Goal: Ask a question

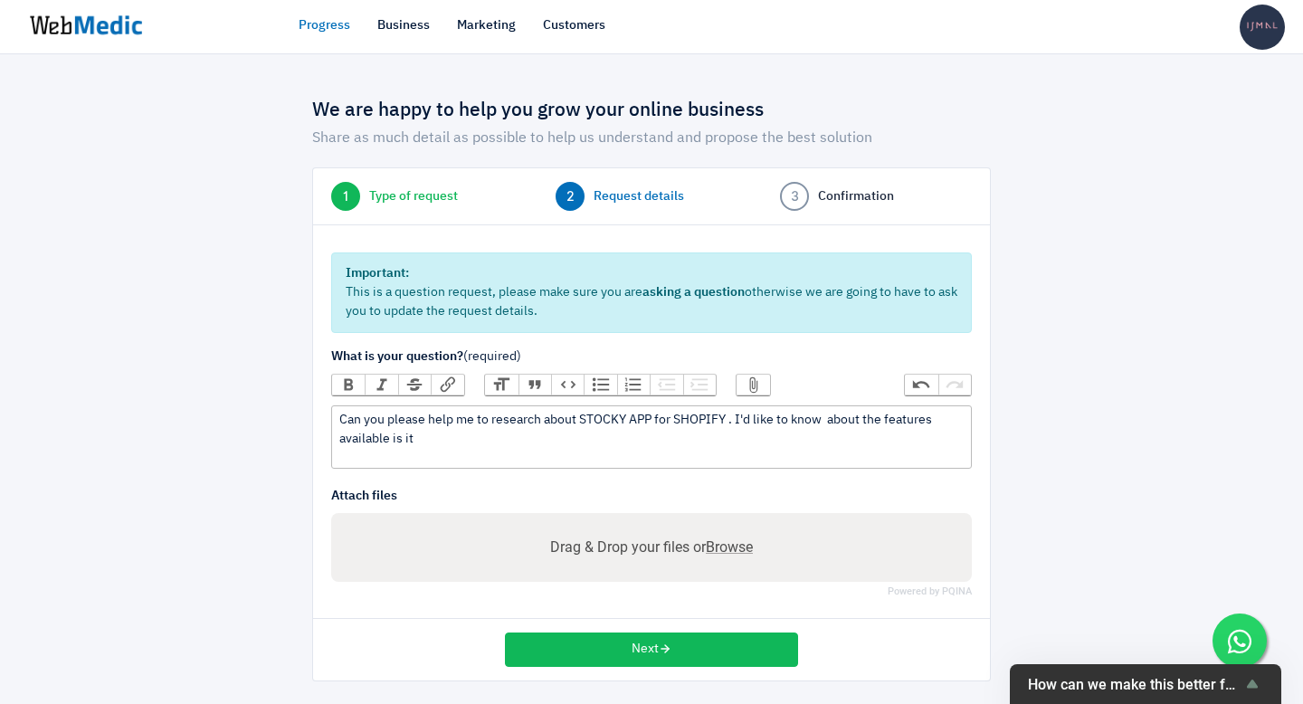
scroll to position [5, 0]
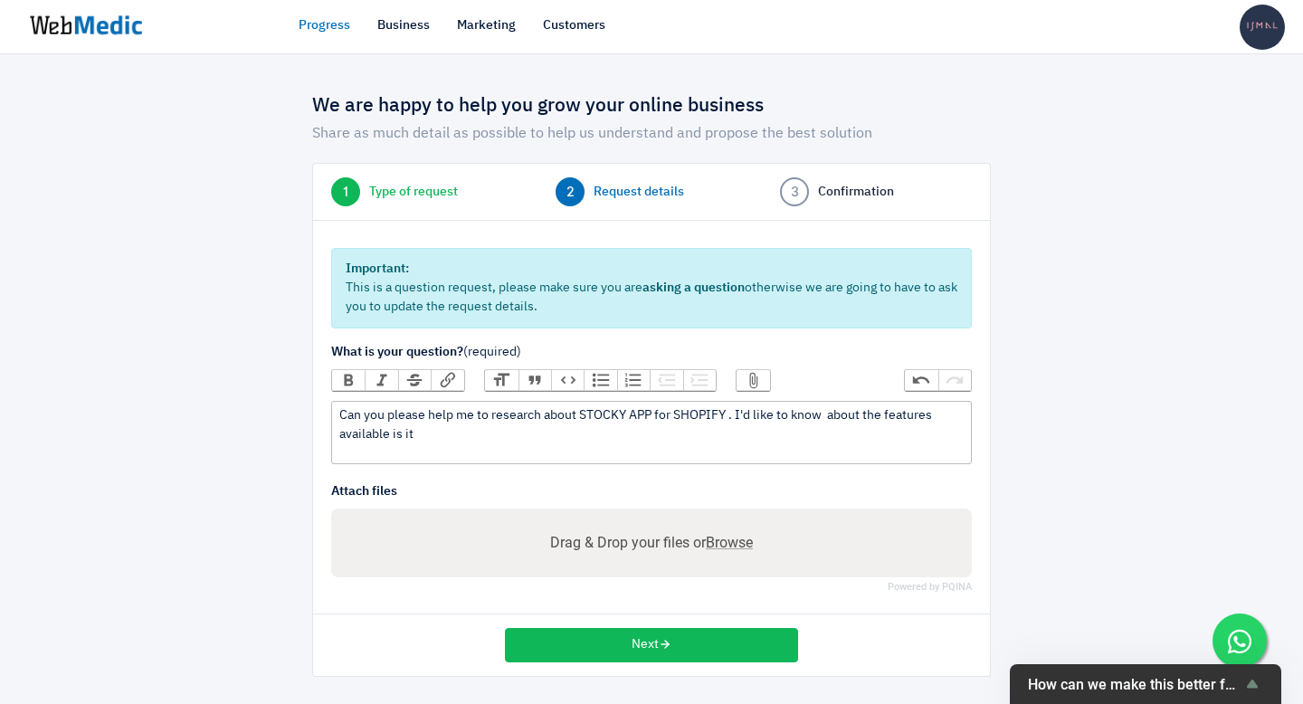
drag, startPoint x: 738, startPoint y: 413, endPoint x: 764, endPoint y: 439, distance: 36.5
click at [764, 439] on div "Can you please help me to research about STOCKY APP for SHOPIFY . I'd like to k…" at bounding box center [650, 425] width 623 height 38
paste trix-editor "’d like to know what features avaible is it can make use for our&nbsp; multiloc…"
click at [930, 413] on div "Can you please help me to research about STOCKY APP for SHOPIFY . I’d like to k…" at bounding box center [650, 425] width 623 height 38
click at [960, 416] on div "Can you please help me to research about STOCKY APP for SHOPIFY . I’d like to k…" at bounding box center [650, 425] width 623 height 38
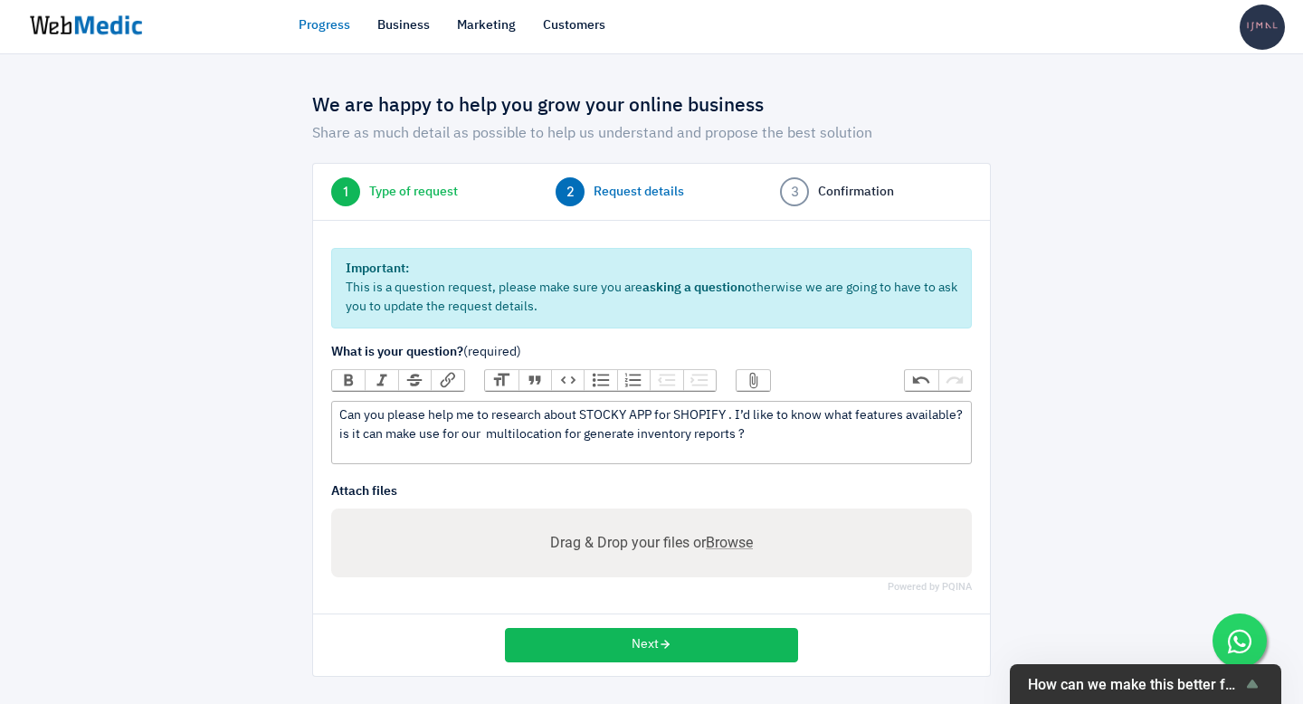
click at [575, 432] on div "Can you please help me to research about STOCKY APP for SHOPIFY . I’d like to k…" at bounding box center [650, 425] width 623 height 38
type trix-editor "<div>Can you please help me to research about STOCKY APP for SHOPIFY . I’d like…"
click at [631, 646] on button "Next" at bounding box center [651, 645] width 293 height 34
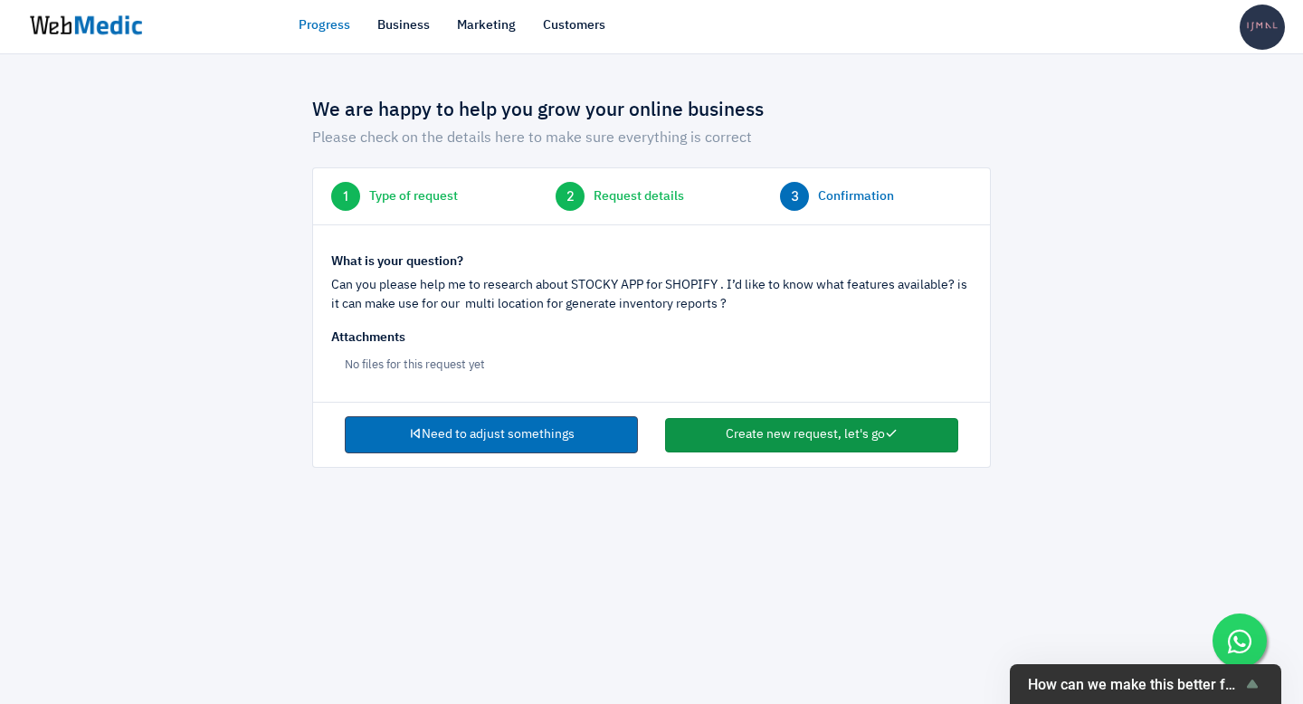
click at [792, 428] on button "Create new request, let's go" at bounding box center [811, 435] width 293 height 34
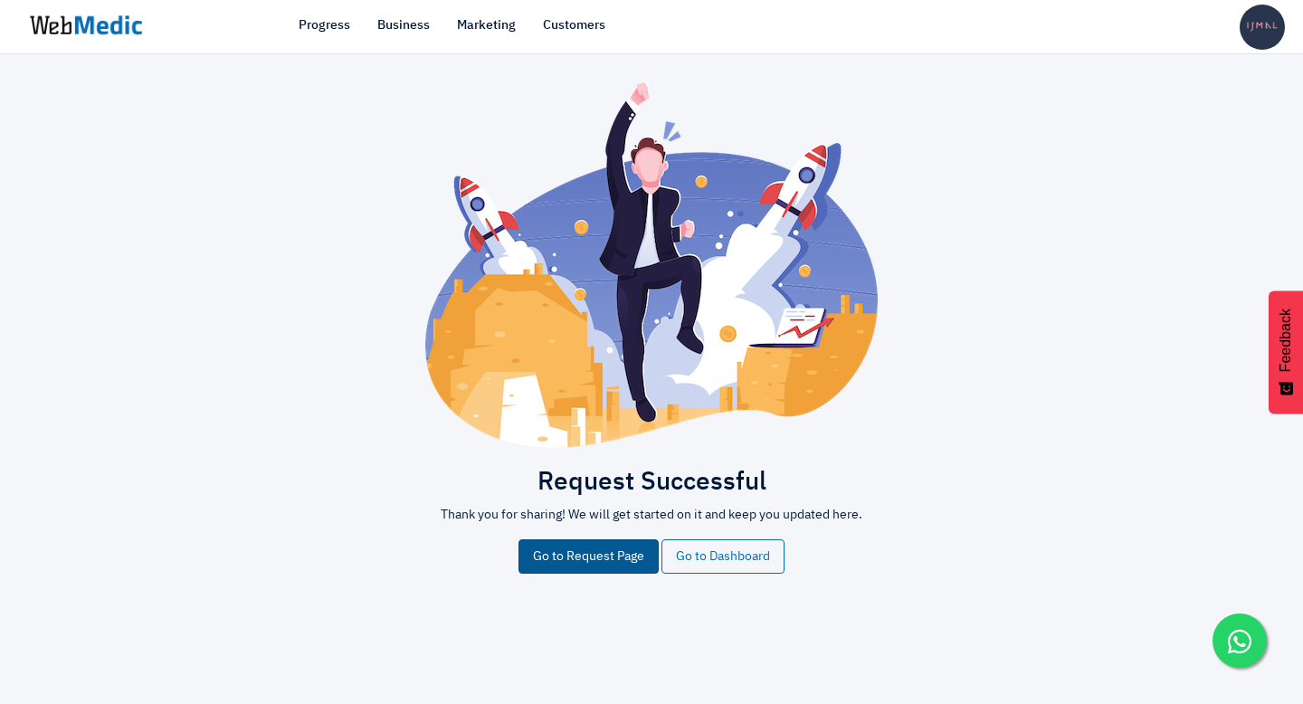
click at [596, 553] on link "Go to Request Page" at bounding box center [588, 556] width 140 height 34
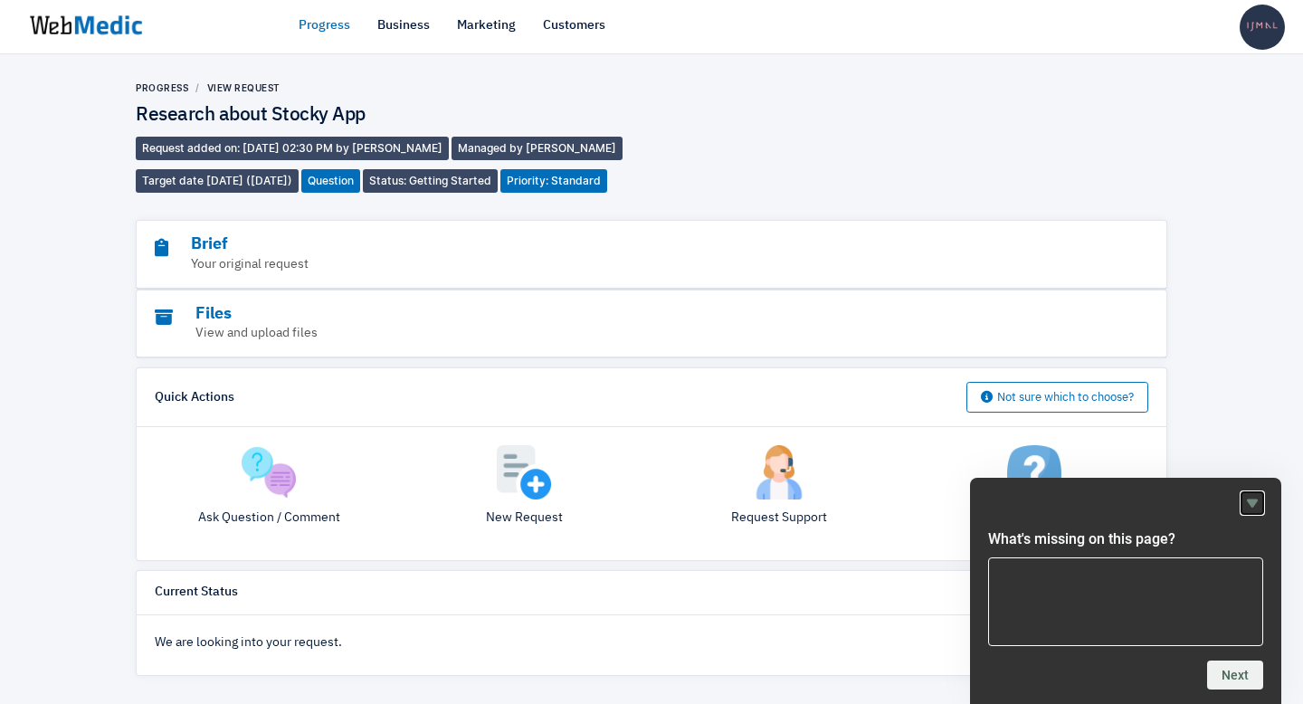
click at [1253, 507] on icon "Hide survey" at bounding box center [1252, 503] width 22 height 22
